Goal: Book appointment/travel/reservation

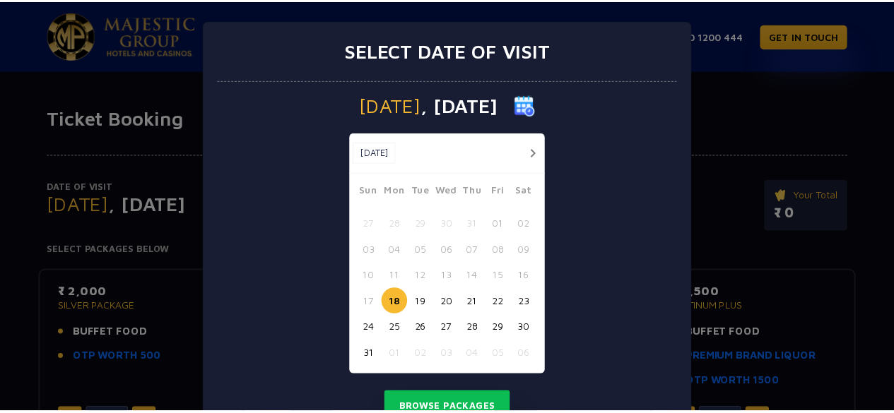
scroll to position [8, 0]
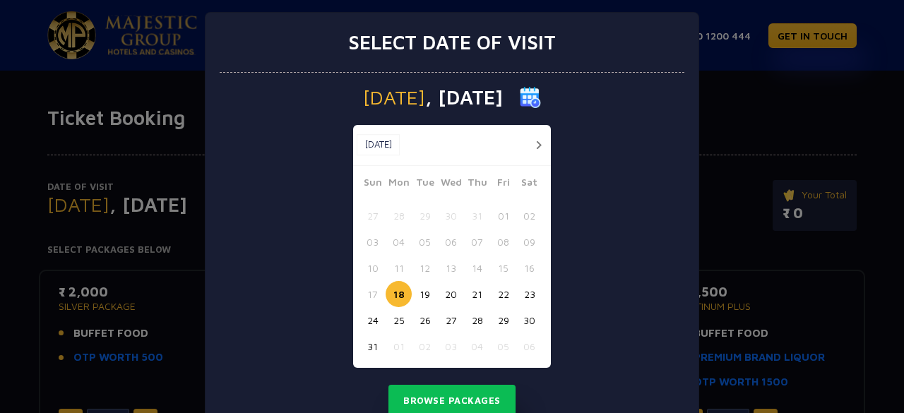
click at [423, 315] on button "26" at bounding box center [425, 320] width 26 height 26
click at [444, 321] on button "27" at bounding box center [451, 320] width 26 height 26
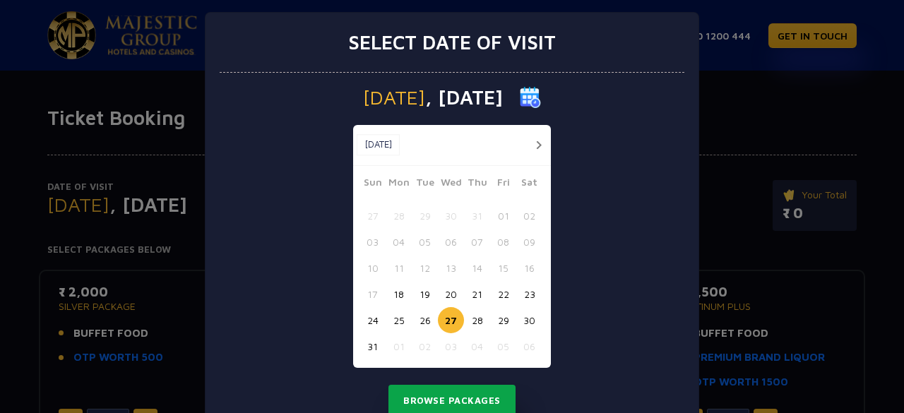
click at [453, 400] on button "Browse Packages" at bounding box center [452, 401] width 127 height 33
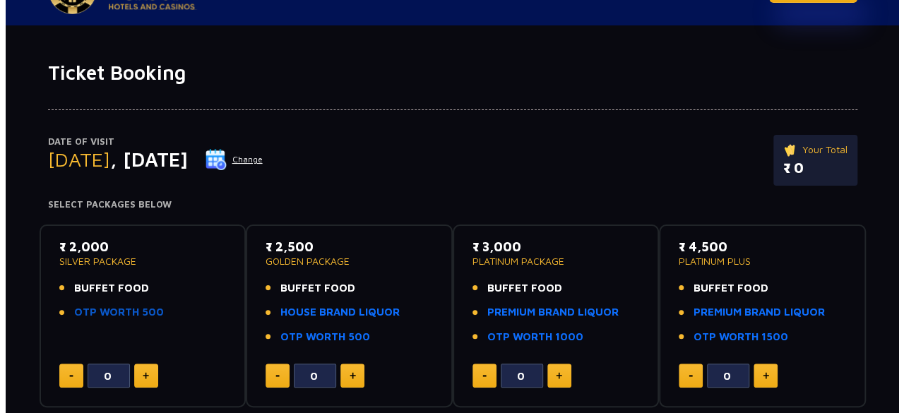
scroll to position [36, 0]
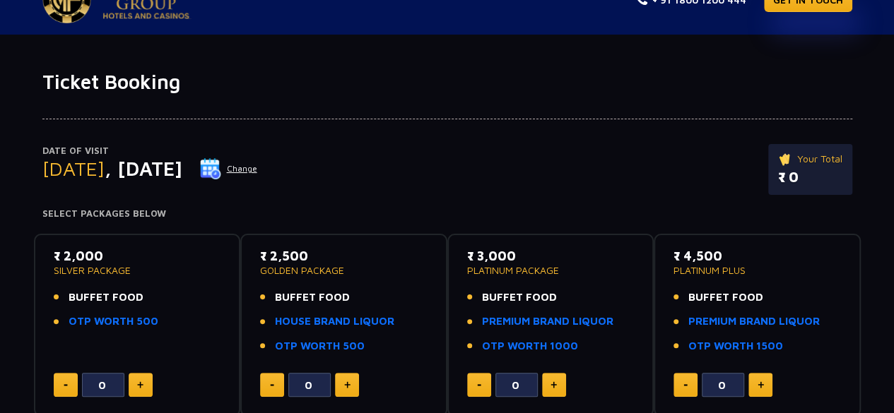
click at [221, 165] on img at bounding box center [210, 168] width 21 height 21
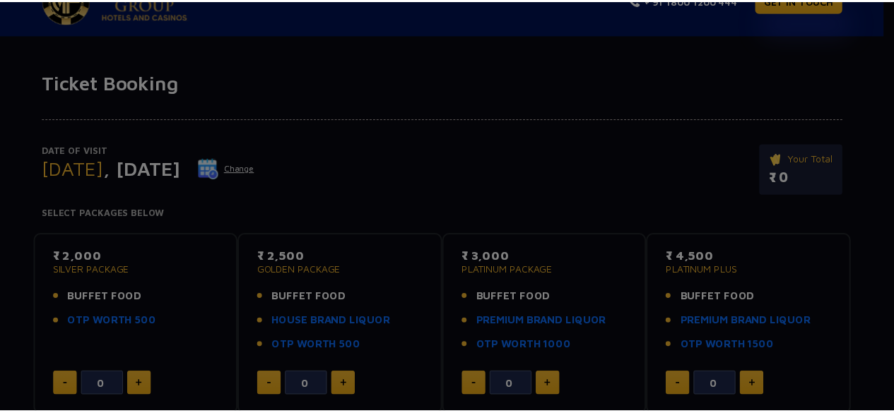
scroll to position [0, 0]
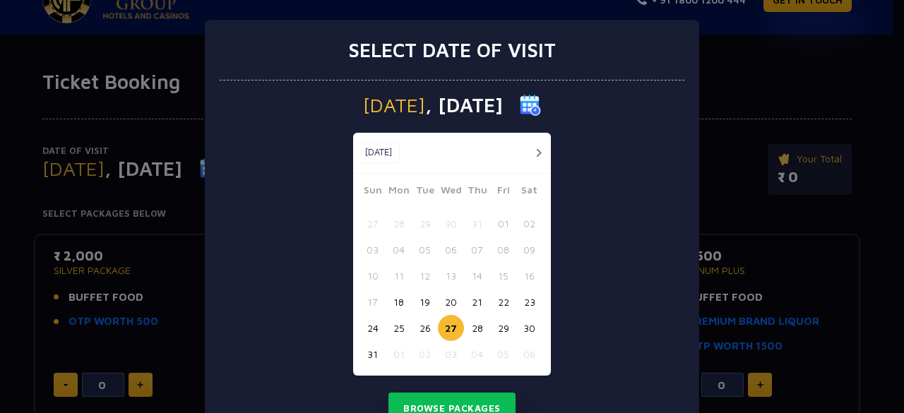
click at [530, 148] on button "button" at bounding box center [539, 153] width 18 height 18
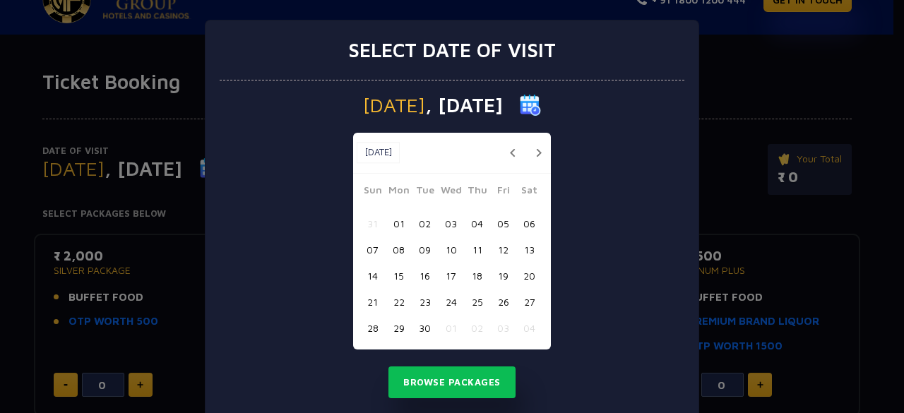
click at [443, 275] on button "17" at bounding box center [451, 276] width 26 height 26
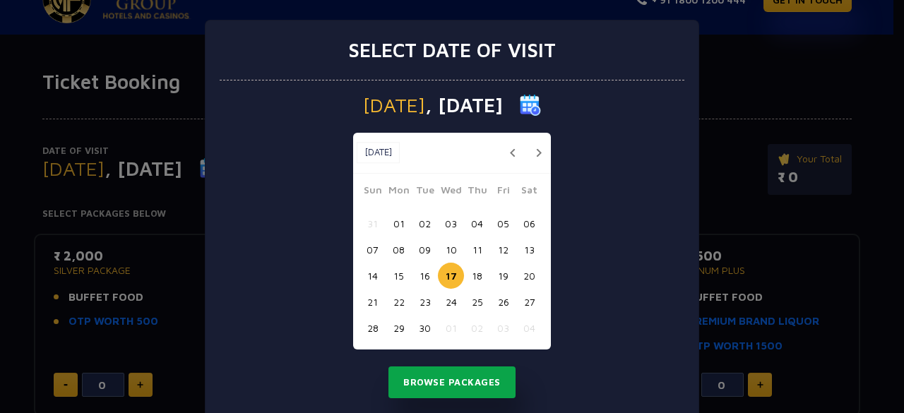
click at [435, 382] on button "Browse Packages" at bounding box center [452, 383] width 127 height 33
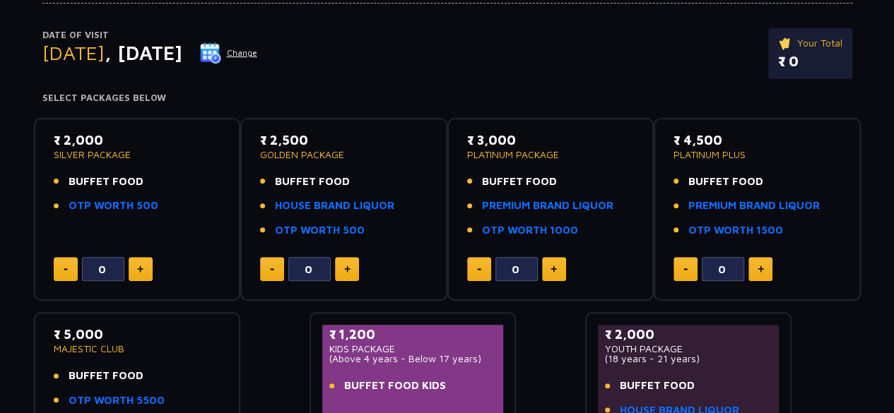
scroll to position [153, 0]
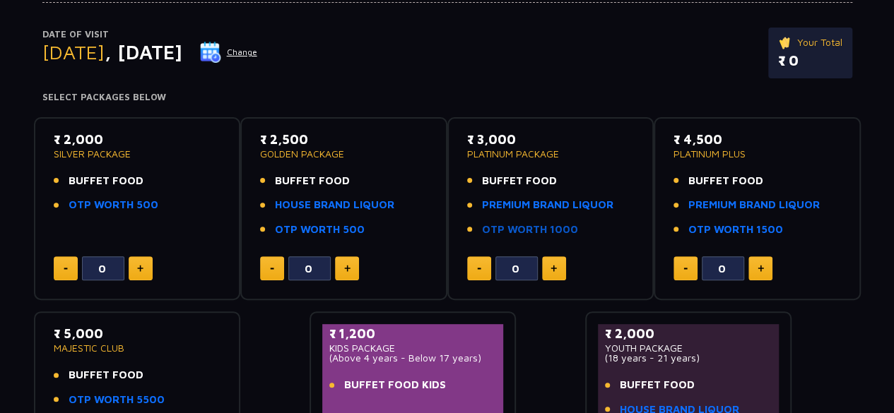
click at [500, 225] on link "OTP WORTH 1000" at bounding box center [530, 230] width 96 height 16
